Goal: Task Accomplishment & Management: Manage account settings

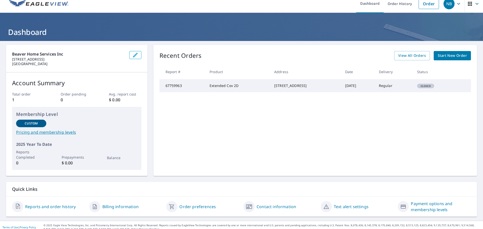
scroll to position [10, 0]
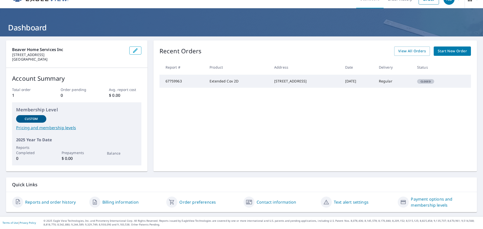
click at [184, 81] on td "67759963" at bounding box center [183, 81] width 46 height 13
click at [225, 87] on td "Extended Cov 2D" at bounding box center [238, 81] width 65 height 13
click at [226, 85] on td "Extended Cov 2D" at bounding box center [238, 81] width 65 height 13
click at [419, 87] on td "Closed" at bounding box center [435, 81] width 44 height 13
click at [416, 54] on span "View All Orders" at bounding box center [413, 51] width 28 height 6
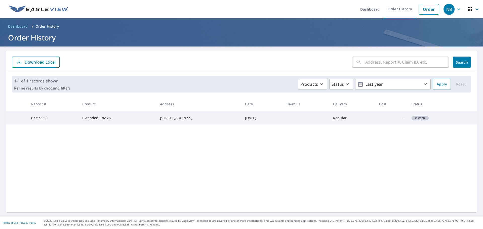
click at [84, 118] on td "Extended Cov 2D" at bounding box center [117, 118] width 78 height 13
click at [350, 120] on td "Regular" at bounding box center [352, 118] width 46 height 13
click at [403, 10] on link "Order History" at bounding box center [400, 9] width 32 height 18
click at [474, 8] on icon "button" at bounding box center [477, 9] width 6 height 6
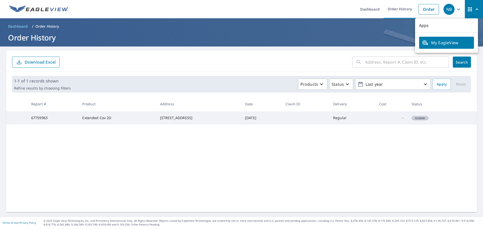
click at [268, 103] on th "Date" at bounding box center [261, 104] width 41 height 15
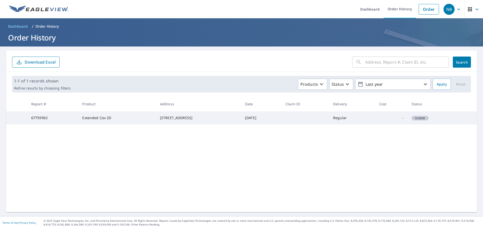
click at [35, 121] on td "67759963" at bounding box center [52, 118] width 51 height 13
click at [424, 120] on span "Closed" at bounding box center [420, 119] width 16 height 4
click at [373, 6] on link "Dashboard" at bounding box center [369, 9] width 27 height 18
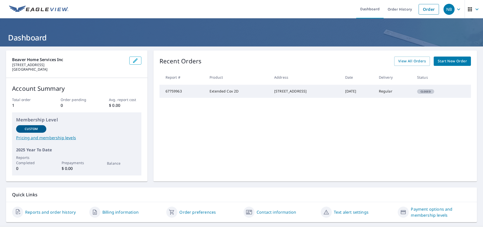
click at [341, 98] on td "[DATE]" at bounding box center [358, 91] width 34 height 13
click at [456, 9] on icon "button" at bounding box center [459, 9] width 6 height 6
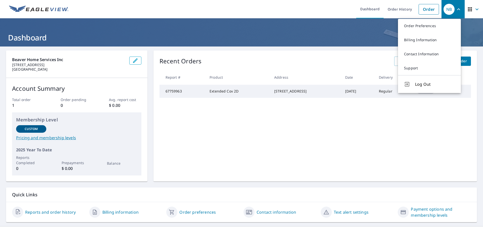
click at [325, 6] on ul "Dashboard Order History Order" at bounding box center [256, 9] width 370 height 18
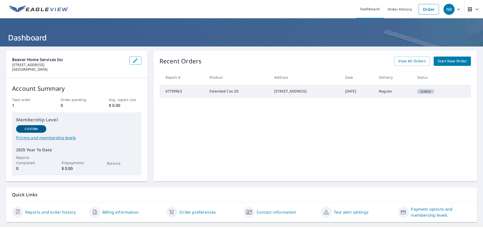
click at [417, 92] on td "Closed" at bounding box center [435, 91] width 44 height 13
click at [229, 94] on td "Extended Cov 2D" at bounding box center [238, 91] width 65 height 13
click at [236, 108] on div "Recent Orders View All Orders Start New Order Report # Product Address Date Del…" at bounding box center [316, 116] width 324 height 131
click at [280, 92] on div "[STREET_ADDRESS]" at bounding box center [305, 91] width 63 height 5
click at [381, 130] on div "Recent Orders View All Orders Start New Order Report # Product Address Date Del…" at bounding box center [316, 116] width 324 height 131
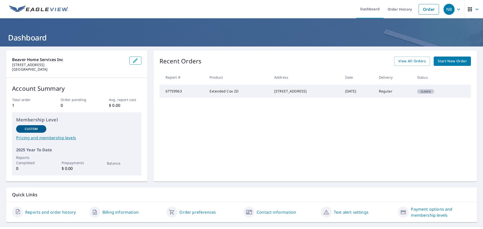
click at [476, 10] on icon "button" at bounding box center [477, 9] width 6 height 6
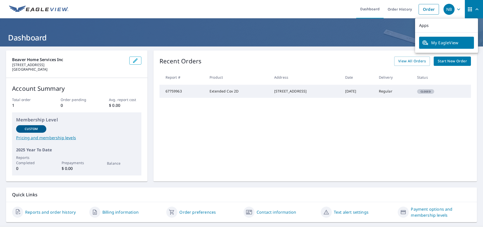
click at [464, 46] on link "My EagleView" at bounding box center [446, 43] width 55 height 12
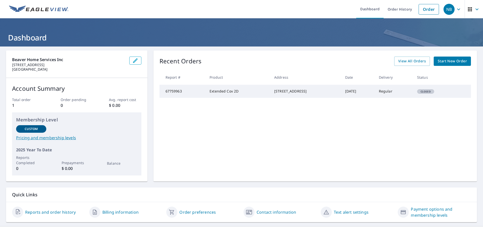
click at [255, 98] on td "Extended Cov 2D" at bounding box center [238, 91] width 65 height 13
click at [218, 95] on td "Extended Cov 2D" at bounding box center [238, 91] width 65 height 13
click at [177, 95] on td "67759963" at bounding box center [183, 91] width 46 height 13
click at [354, 98] on td "[DATE]" at bounding box center [358, 91] width 34 height 13
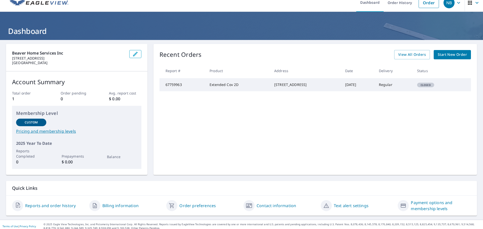
scroll to position [10, 0]
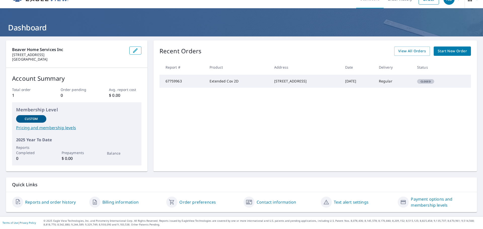
click at [53, 201] on link "Reports and order history" at bounding box center [50, 202] width 51 height 6
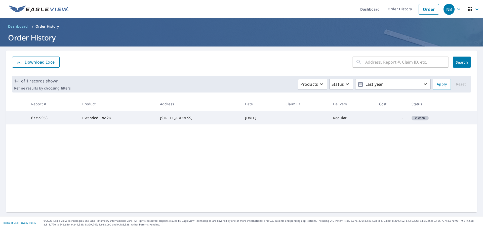
click at [282, 121] on td "[DATE]" at bounding box center [261, 118] width 41 height 13
click at [188, 125] on td "[STREET_ADDRESS]" at bounding box center [198, 118] width 85 height 13
click at [312, 116] on td at bounding box center [306, 118] width 48 height 13
click at [446, 9] on div "NB" at bounding box center [449, 9] width 11 height 11
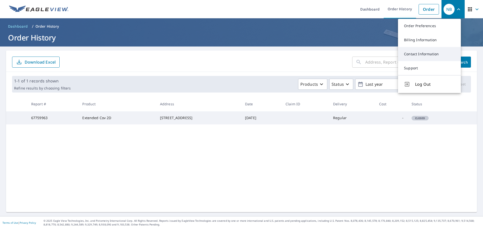
click at [437, 57] on link "Contact Information" at bounding box center [429, 54] width 63 height 14
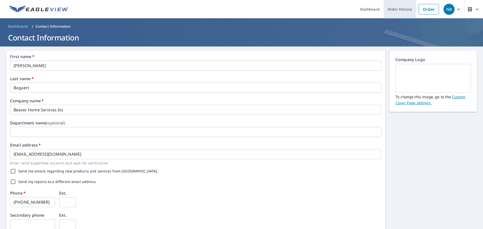
click at [412, 8] on link "Order History" at bounding box center [400, 9] width 32 height 18
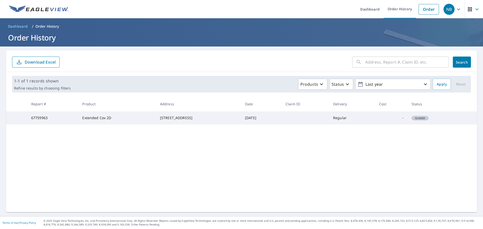
click at [282, 123] on td "[DATE]" at bounding box center [261, 118] width 41 height 13
click at [385, 184] on div "​ Search Download Excel 1-1 of 1 records shown Refine results by choosing filte…" at bounding box center [241, 132] width 471 height 162
click at [370, 12] on link "Dashboard" at bounding box center [369, 9] width 27 height 18
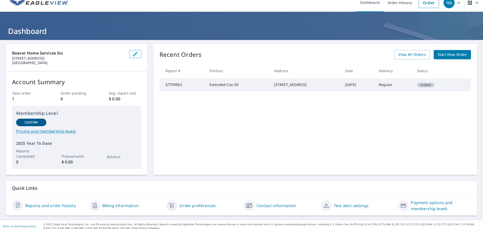
scroll to position [10, 0]
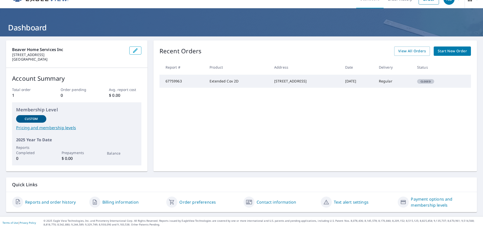
click at [69, 201] on link "Reports and order history" at bounding box center [50, 202] width 51 height 6
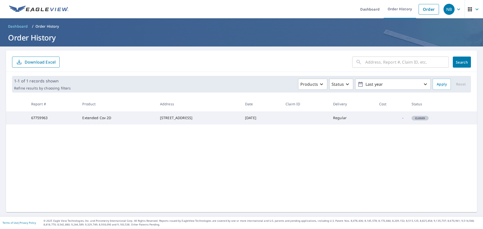
click at [236, 141] on div "​ Search Download Excel 1-1 of 1 records shown Refine results by choosing filte…" at bounding box center [241, 132] width 471 height 162
click at [219, 153] on div "​ Search Download Excel 1-1 of 1 records shown Refine results by choosing filte…" at bounding box center [241, 132] width 471 height 162
click at [147, 169] on div "​ Search Download Excel 1-1 of 1 records shown Refine results by choosing filte…" at bounding box center [241, 132] width 471 height 162
click at [448, 10] on div "NB" at bounding box center [449, 9] width 11 height 11
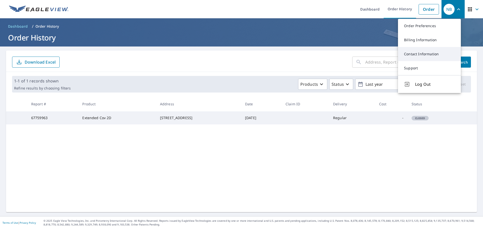
click at [431, 52] on link "Contact Information" at bounding box center [429, 54] width 63 height 14
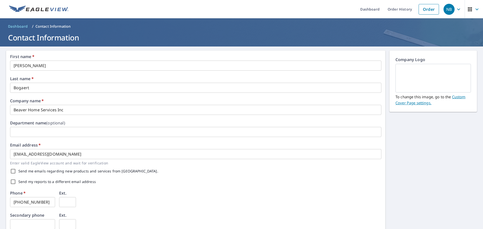
click at [171, 177] on div "Send my reports to a different email address" at bounding box center [196, 182] width 372 height 11
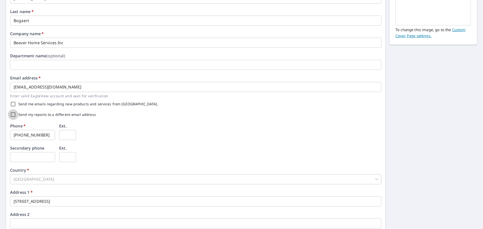
click at [13, 115] on input "Send my reports to a different email address" at bounding box center [13, 115] width 11 height 11
checkbox input "true"
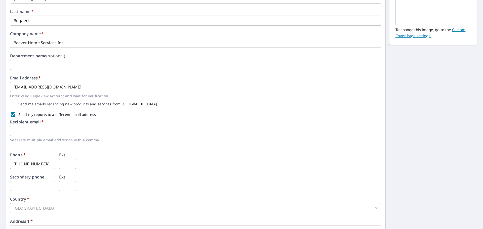
click at [54, 131] on input "text" at bounding box center [196, 131] width 372 height 10
click at [52, 136] on input "contractor" at bounding box center [196, 131] width 372 height 10
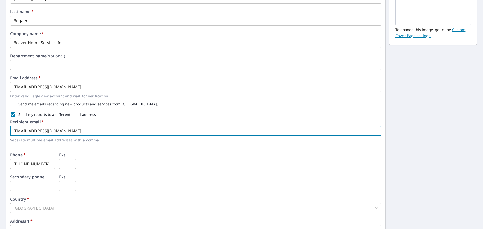
type input "[EMAIL_ADDRESS][DOMAIN_NAME]"
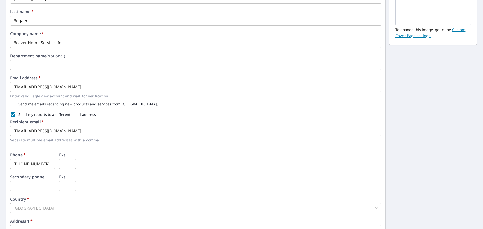
click at [150, 163] on div "Phone   * [PHONE_NUMBER] ​ Ext. ​" at bounding box center [196, 164] width 372 height 22
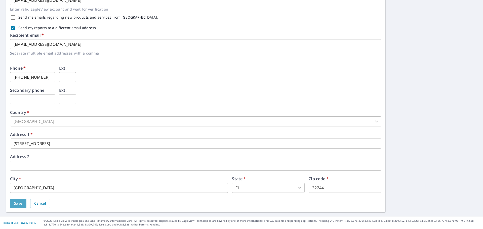
click at [19, 204] on span "Save" at bounding box center [18, 204] width 8 height 6
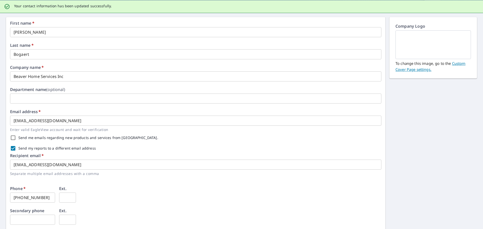
scroll to position [0, 0]
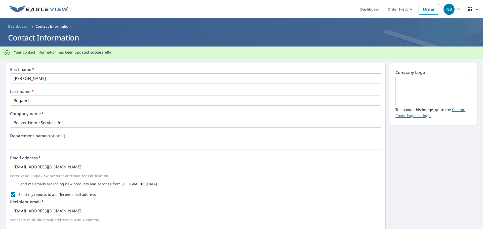
click at [19, 25] on span "Dashboard" at bounding box center [18, 26] width 20 height 5
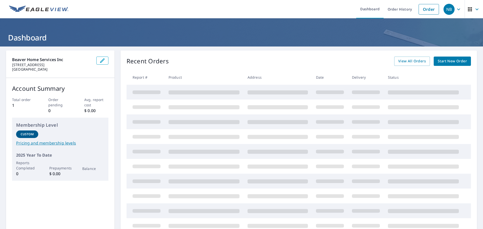
click at [199, 59] on div "Recent Orders View All Orders Start New Order" at bounding box center [299, 61] width 345 height 9
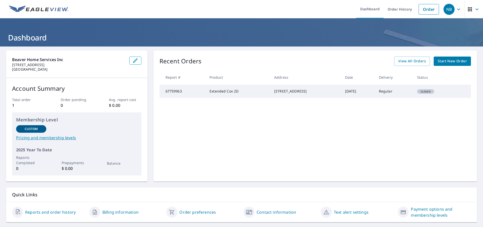
click at [446, 96] on td "Closed" at bounding box center [435, 91] width 44 height 13
click at [337, 120] on div "Recent Orders View All Orders Start New Order Report # Product Address Date Del…" at bounding box center [316, 116] width 324 height 131
click at [415, 214] on link "Payment options and membership levels" at bounding box center [441, 212] width 60 height 12
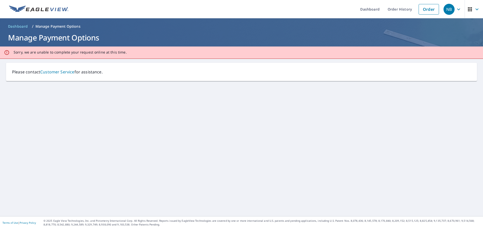
click at [20, 26] on span "Dashboard" at bounding box center [18, 26] width 20 height 5
